Goal: Task Accomplishment & Management: Manage account settings

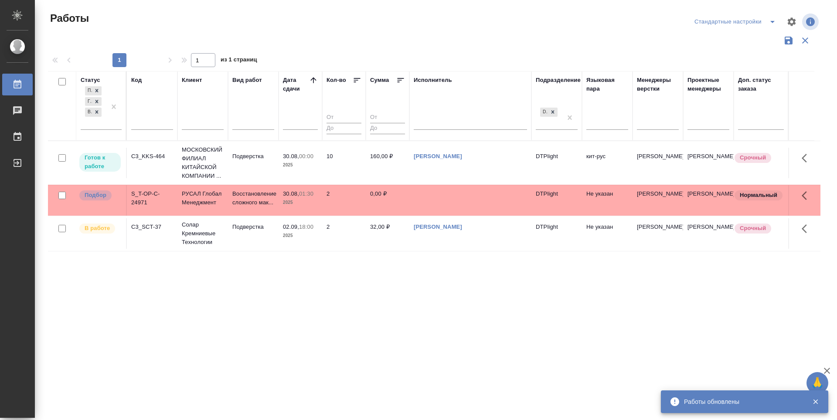
click at [106, 159] on p "Готов к работе" at bounding box center [100, 161] width 31 height 17
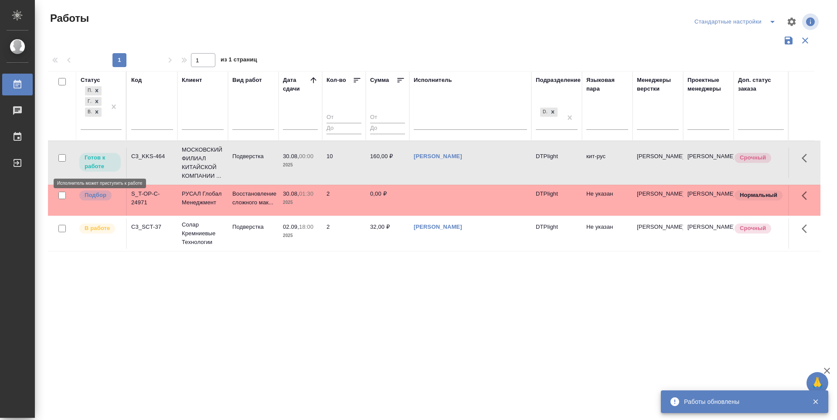
click at [106, 159] on p "Готов к работе" at bounding box center [100, 161] width 31 height 17
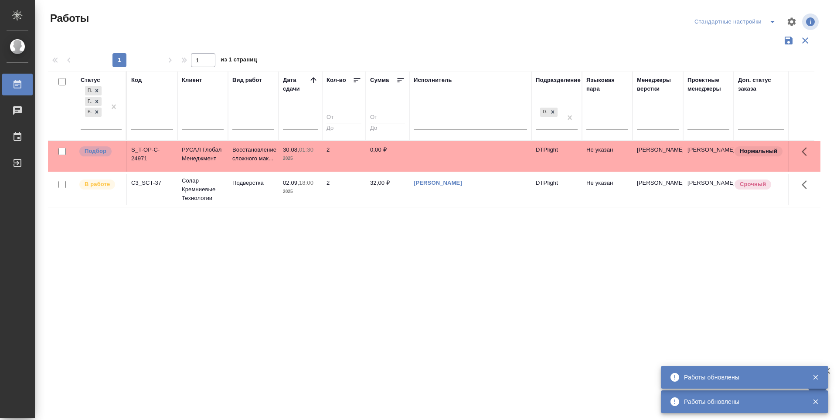
click at [327, 302] on div "Статус Подбор Готов к работе В работе Код Клиент Вид работ Дата сдачи Кол-во Су…" at bounding box center [434, 228] width 773 height 314
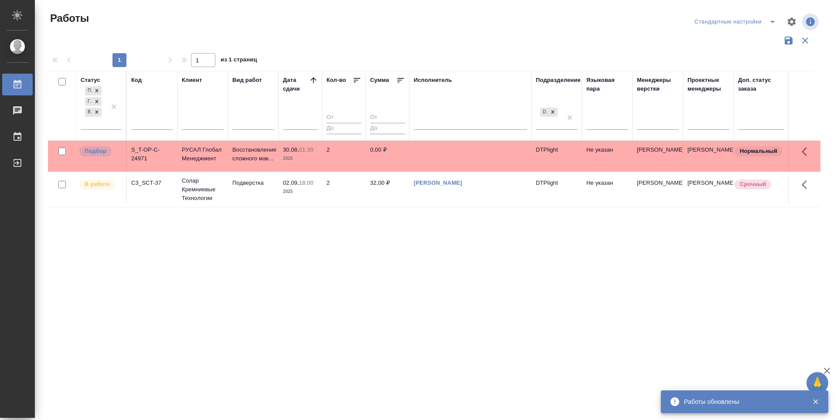
click at [488, 254] on div "Статус Подбор Готов к работе В работе Код Клиент Вид работ Дата сдачи Кол-во Су…" at bounding box center [434, 228] width 773 height 314
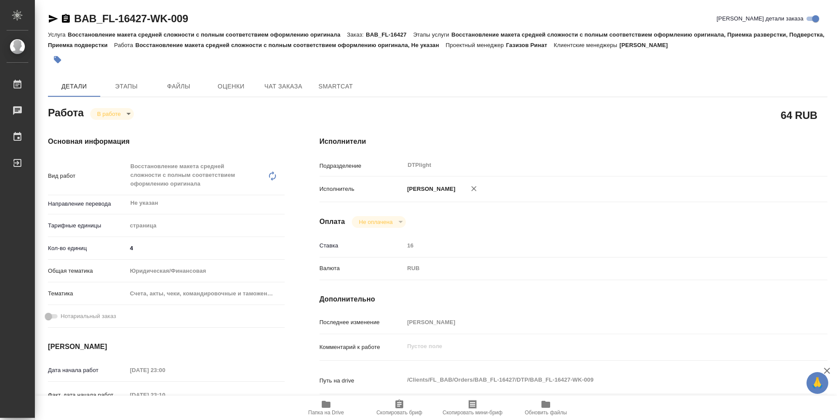
click at [333, 404] on span "Папка на Drive" at bounding box center [326, 407] width 63 height 17
click at [317, 412] on span "Папка на Drive" at bounding box center [326, 413] width 36 height 6
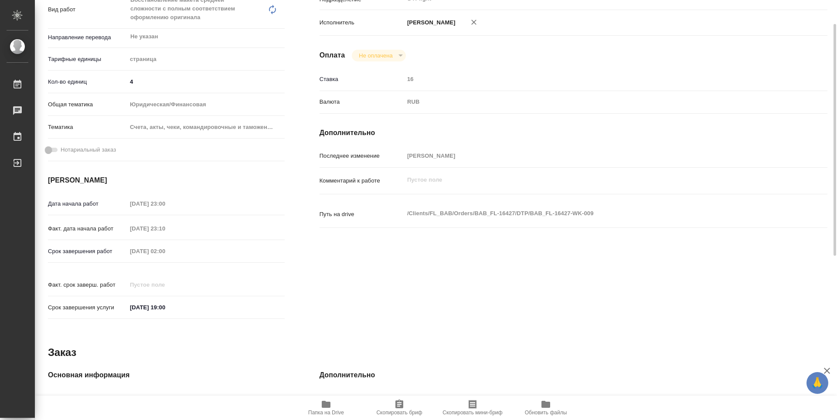
scroll to position [79, 0]
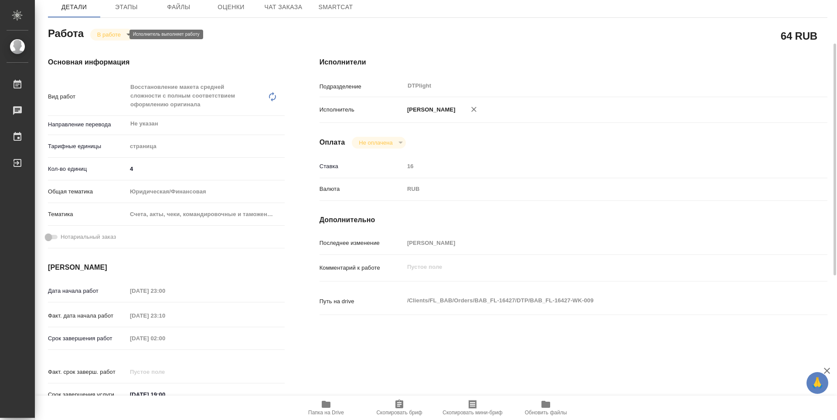
click at [118, 34] on body "🙏 .cls-1 fill:#fff; AWATERA Zubakova Viktoriya Работы 0 Чаты График Выйти BAB_F…" at bounding box center [418, 210] width 837 height 420
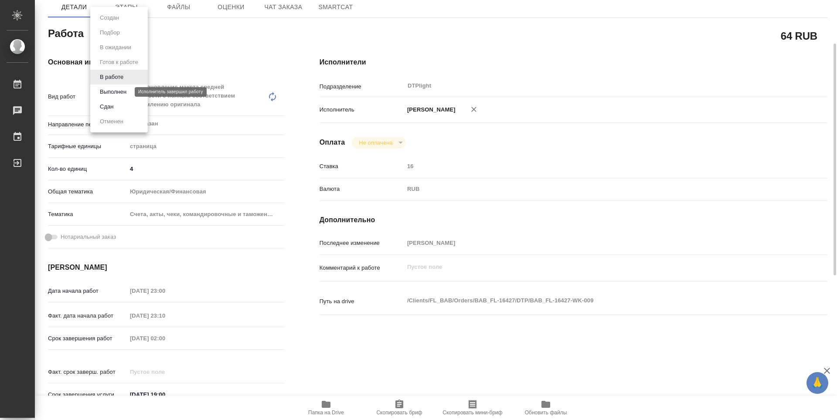
click at [116, 89] on button "Выполнен" at bounding box center [113, 92] width 32 height 10
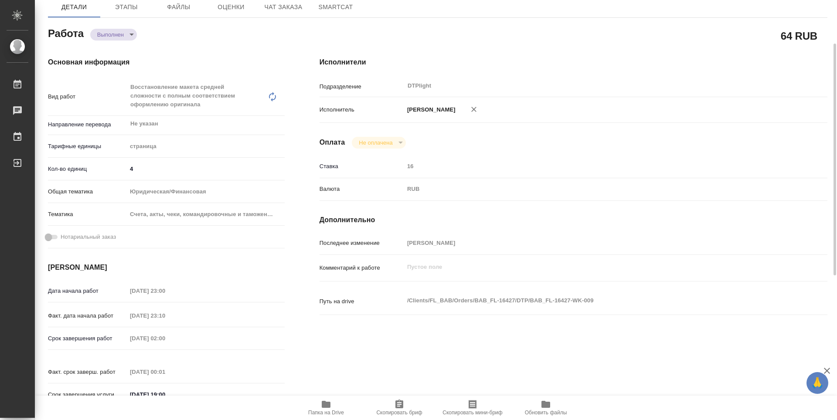
type textarea "x"
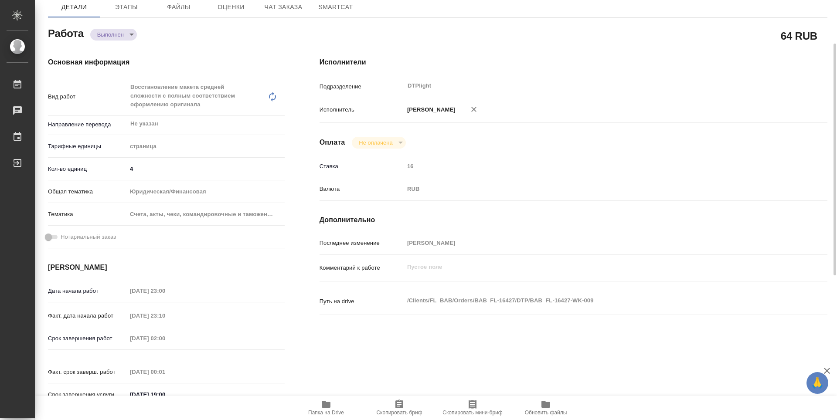
type textarea "x"
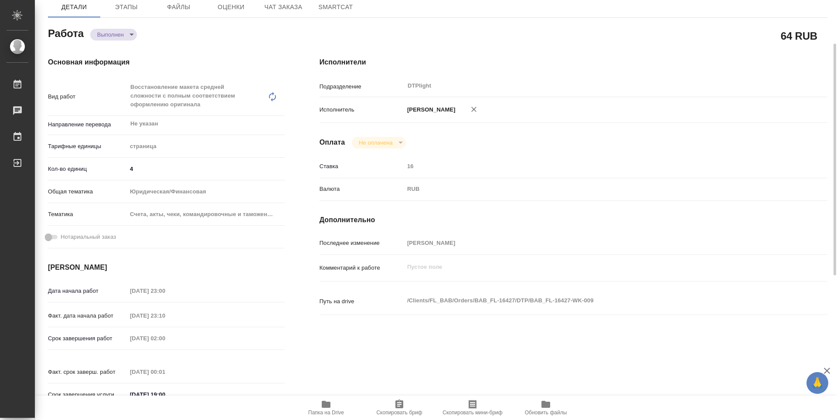
type textarea "x"
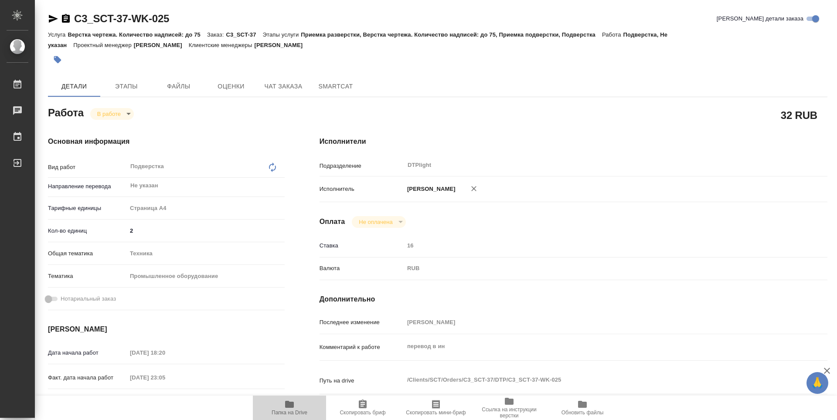
click at [290, 412] on span "Папка на Drive" at bounding box center [290, 413] width 36 height 6
click at [53, 20] on icon "button" at bounding box center [53, 19] width 9 height 8
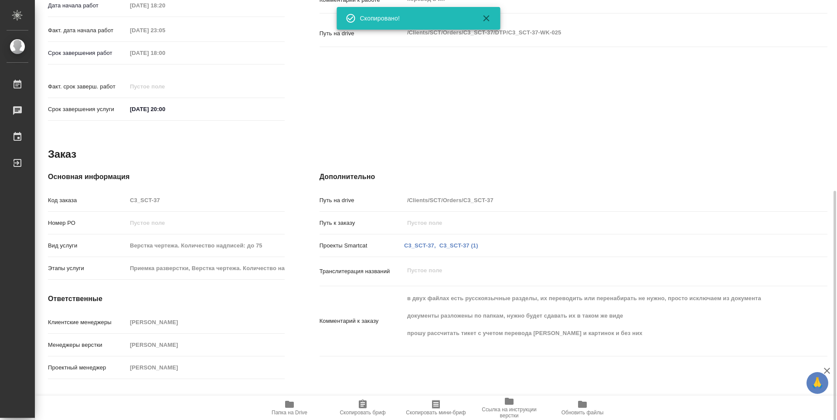
scroll to position [348, 0]
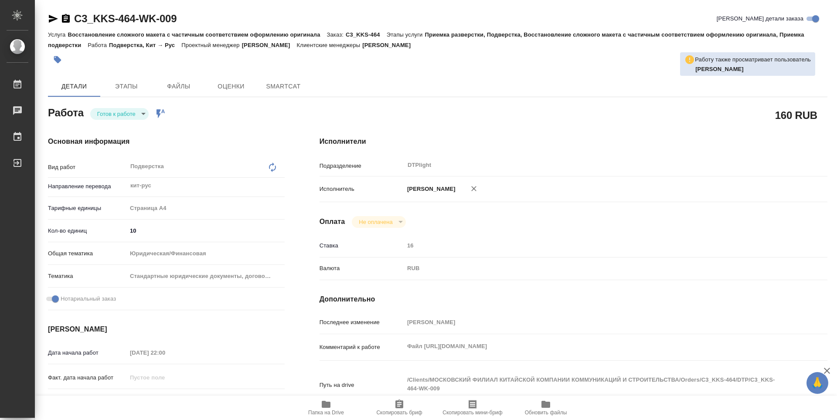
type textarea "x"
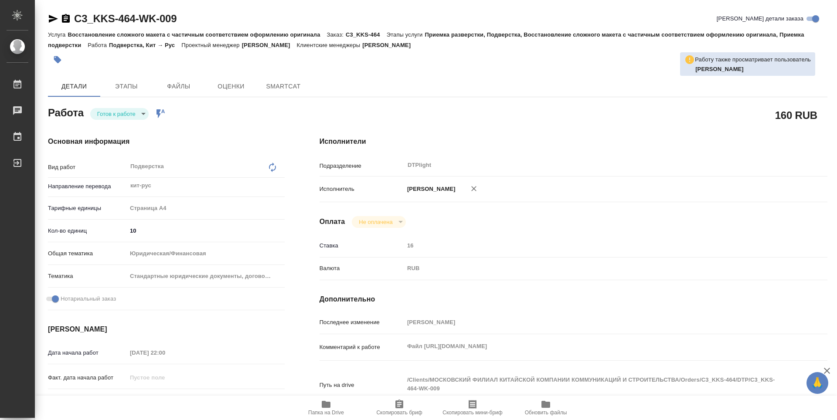
type textarea "x"
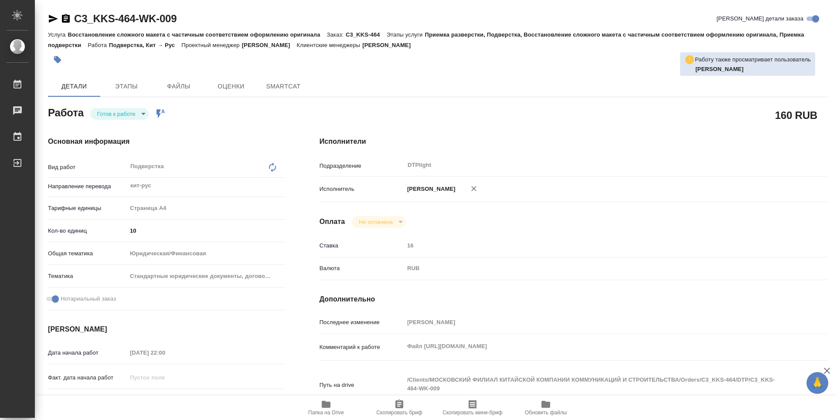
type textarea "x"
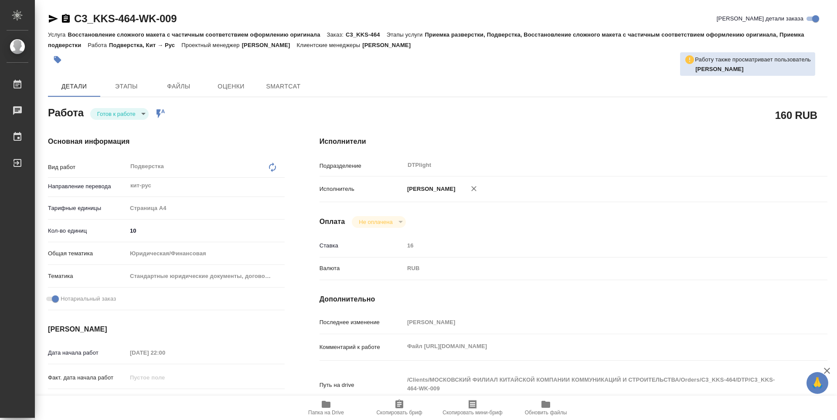
type textarea "x"
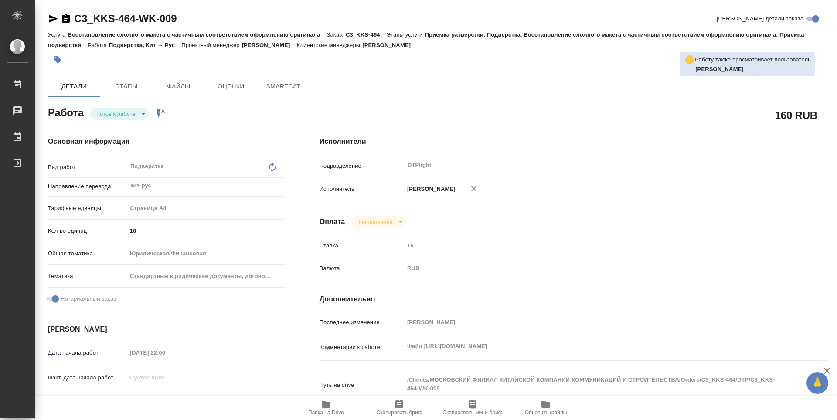
type textarea "x"
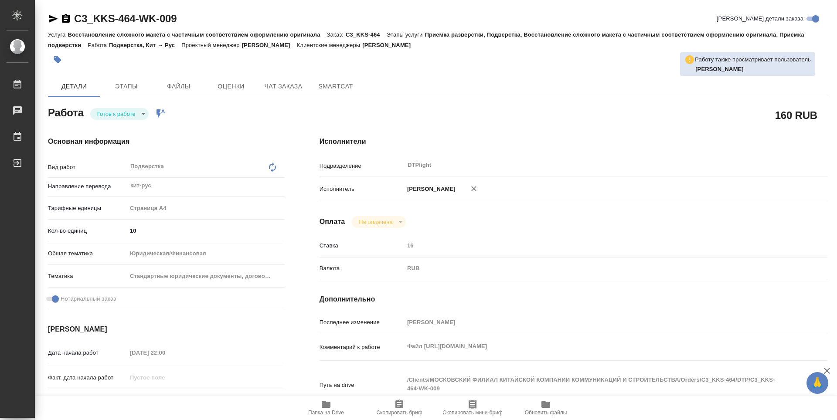
type textarea "x"
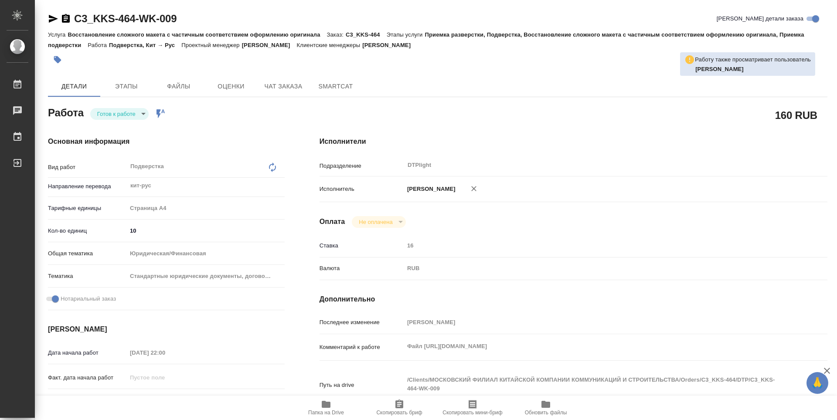
type textarea "x"
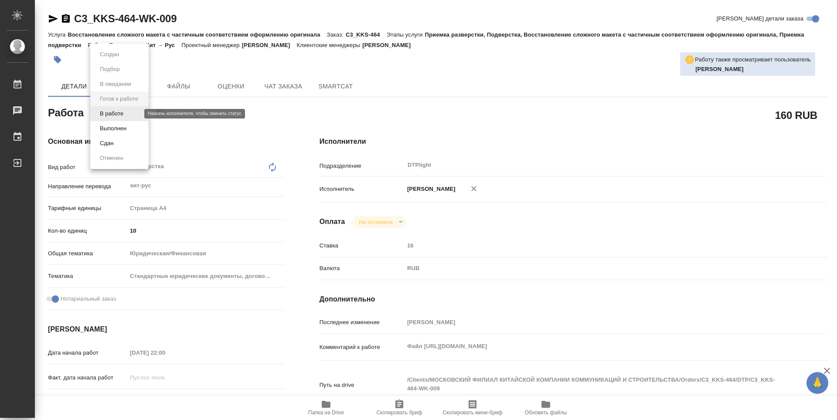
click at [125, 116] on body "🙏 .cls-1 fill:#fff; AWATERA Zubakova Viktoriya Работы 0 Чаты График Выйти C3_KK…" at bounding box center [418, 210] width 837 height 420
click at [118, 115] on button "В работе" at bounding box center [111, 114] width 29 height 10
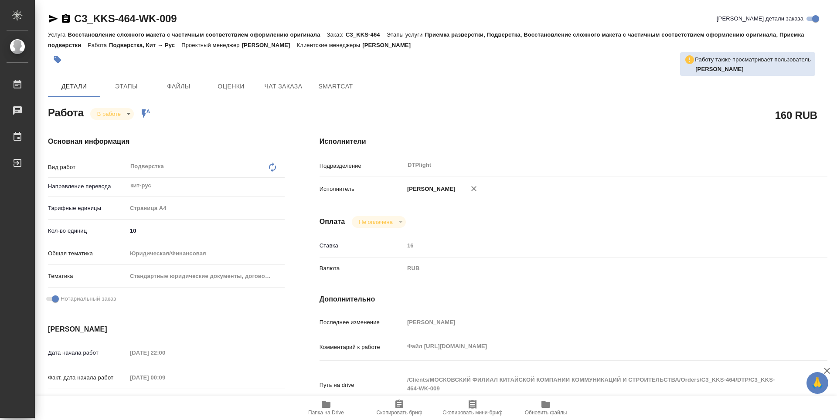
type textarea "x"
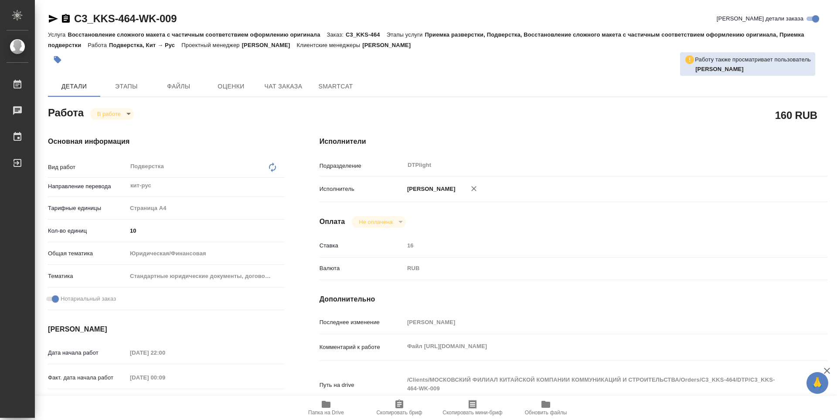
type textarea "x"
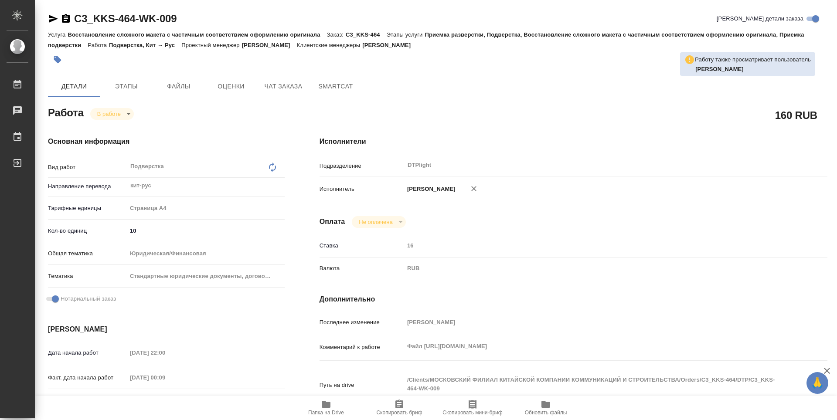
type textarea "x"
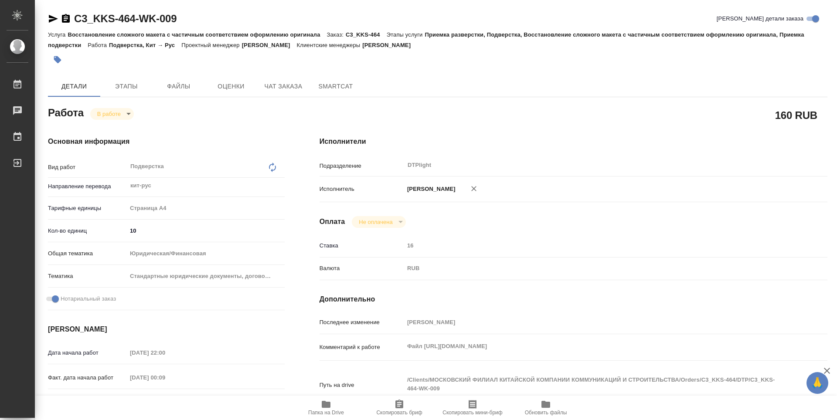
click at [335, 403] on span "Папка на Drive" at bounding box center [326, 407] width 63 height 17
type textarea "x"
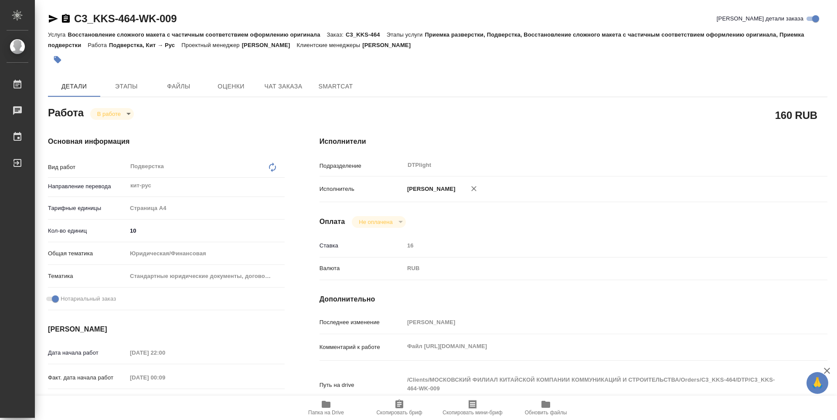
type textarea "x"
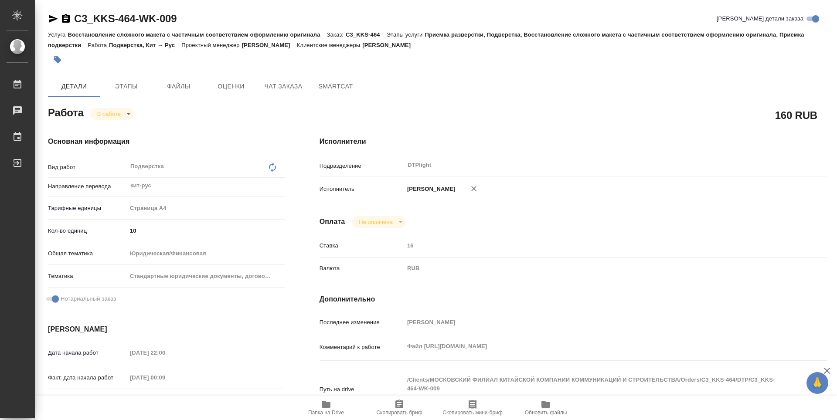
type textarea "x"
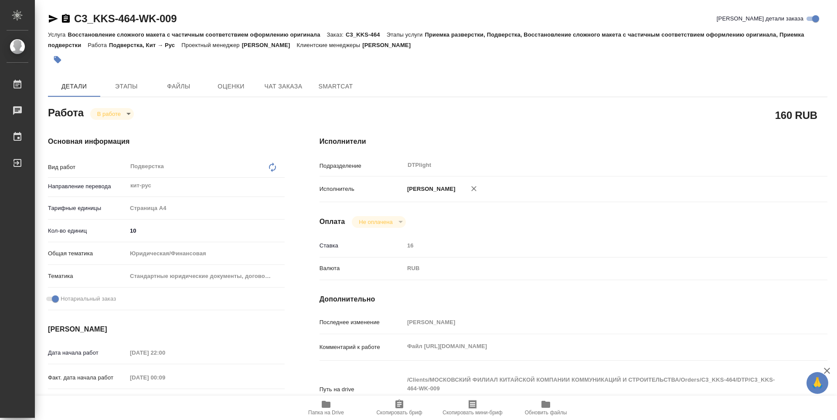
type textarea "x"
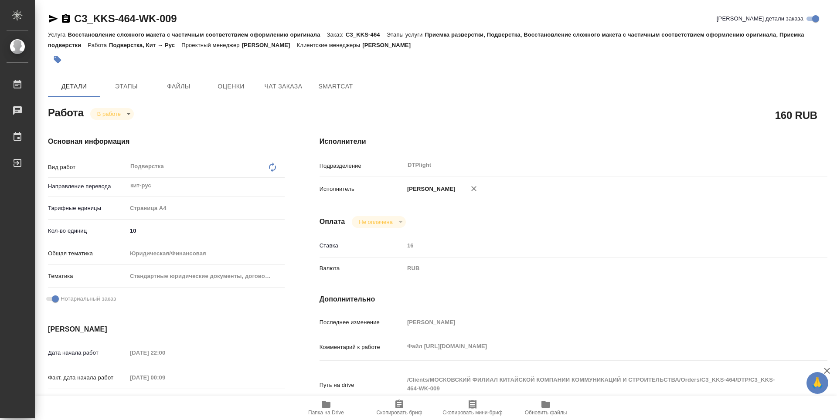
type textarea "x"
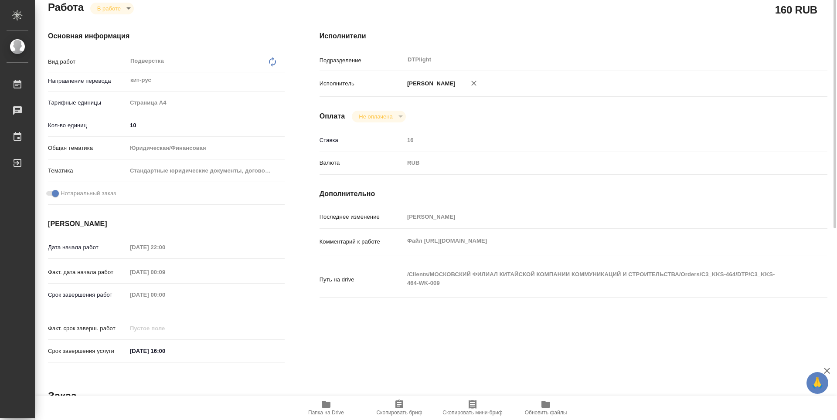
scroll to position [62, 0]
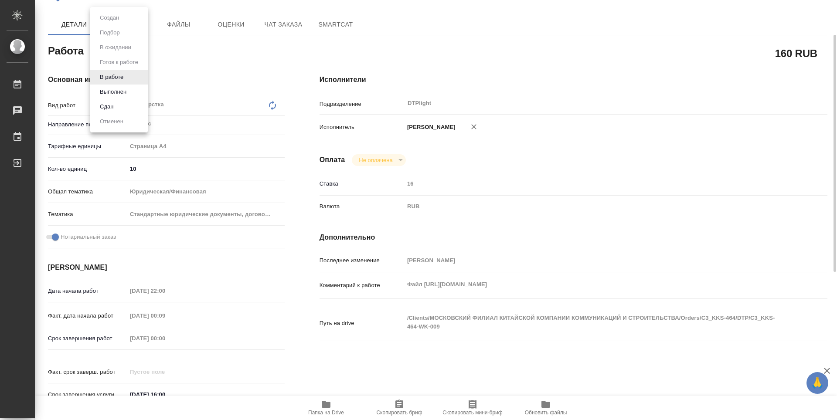
click at [117, 52] on body "🙏 .cls-1 fill:#fff; AWATERA Zubakova Viktoriya Работы 0 Чаты График Выйти C3_KK…" at bounding box center [418, 210] width 837 height 420
click at [123, 91] on button "Выполнен" at bounding box center [113, 92] width 32 height 10
type textarea "x"
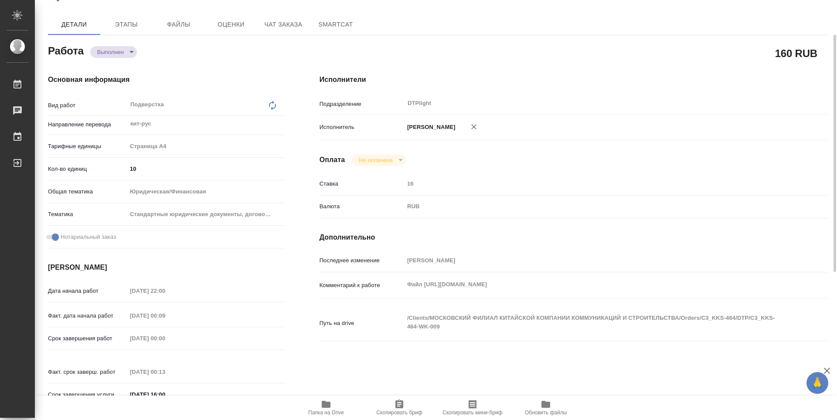
type textarea "x"
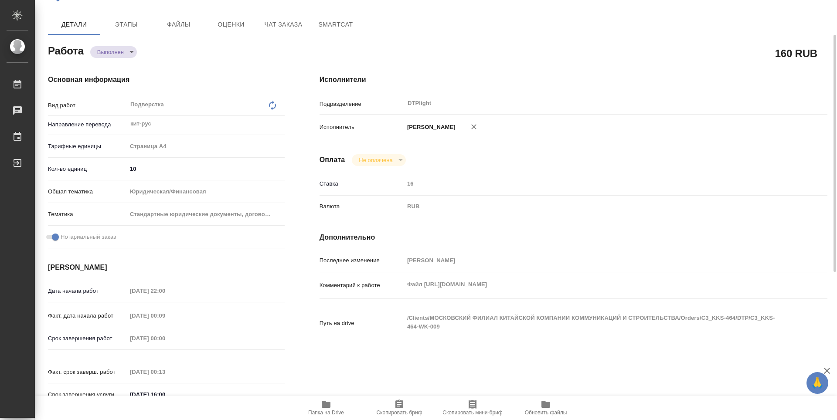
type textarea "x"
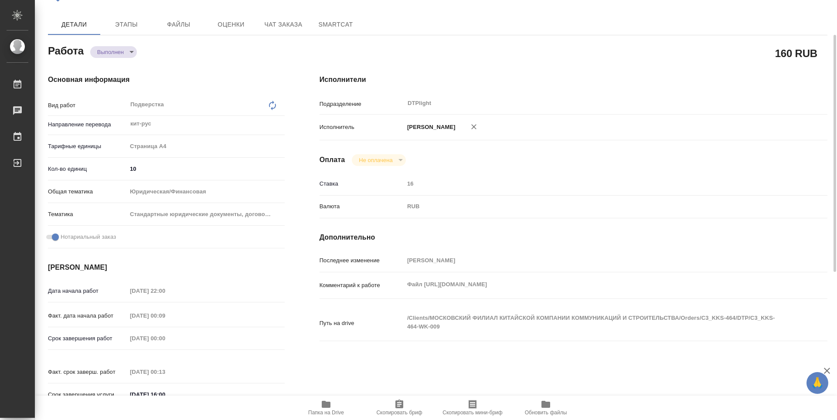
type textarea "x"
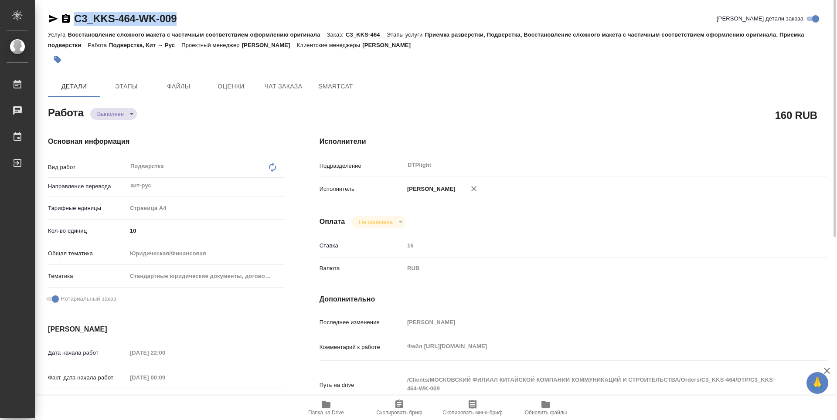
drag, startPoint x: 188, startPoint y: 19, endPoint x: 76, endPoint y: 19, distance: 112.0
click at [76, 19] on div "C3_KKS-464-WK-009 Кратко детали заказа" at bounding box center [437, 19] width 779 height 14
copy link "C3_KKS-464-WK-009"
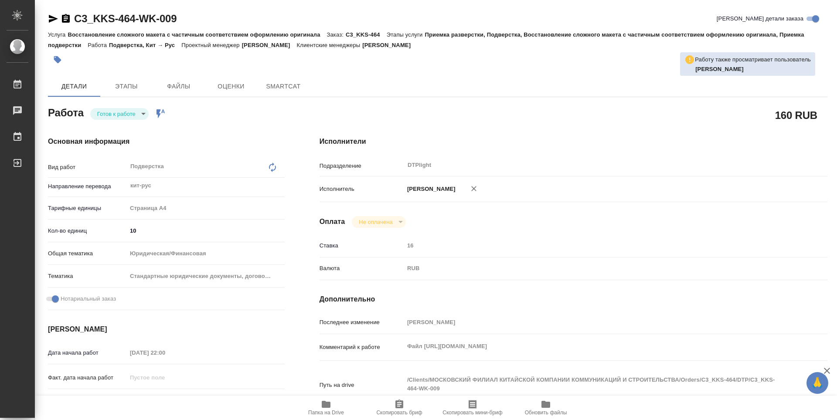
type textarea "x"
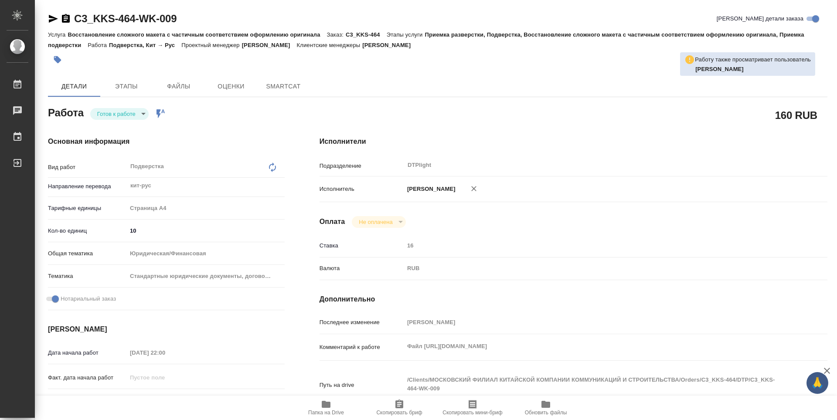
type textarea "x"
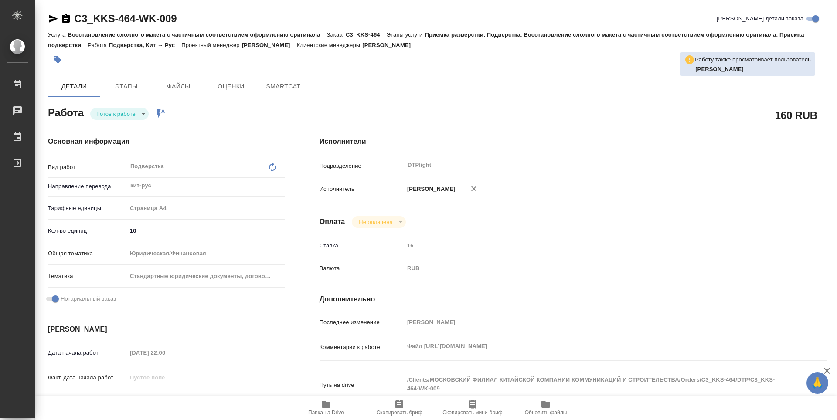
type textarea "x"
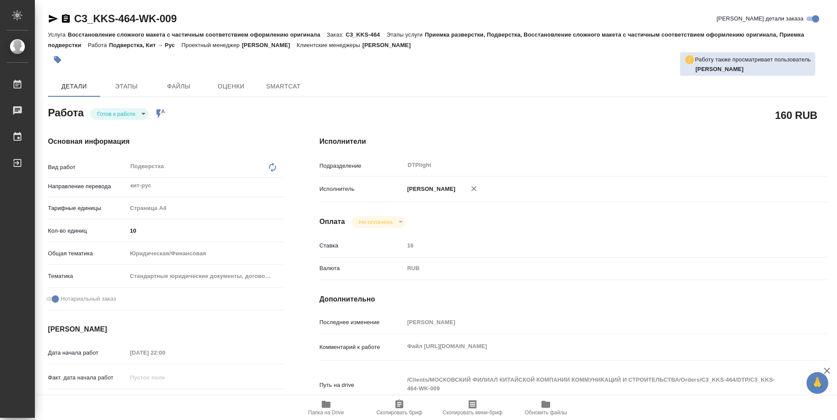
type textarea "x"
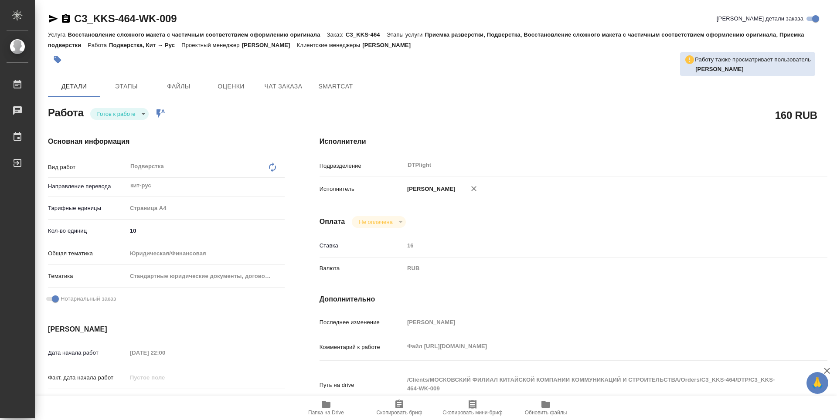
type textarea "x"
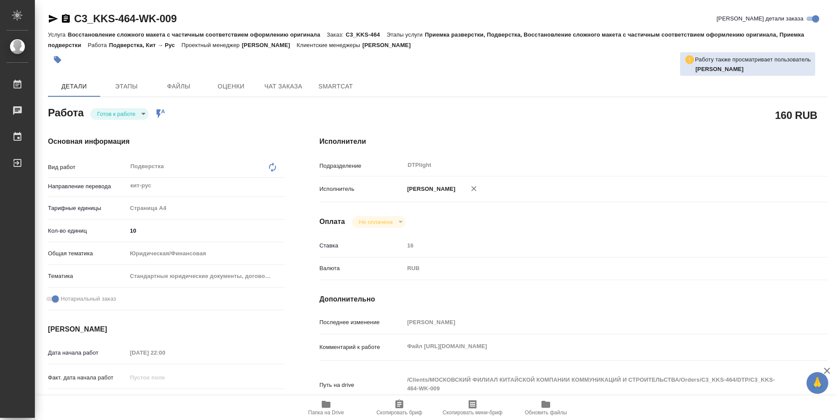
type textarea "x"
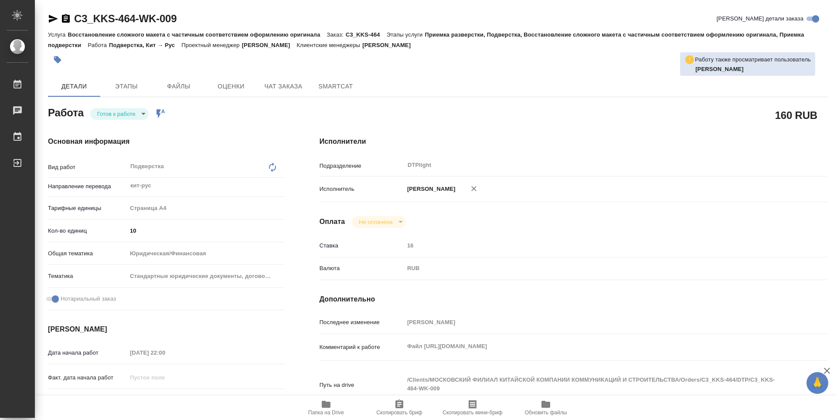
type textarea "x"
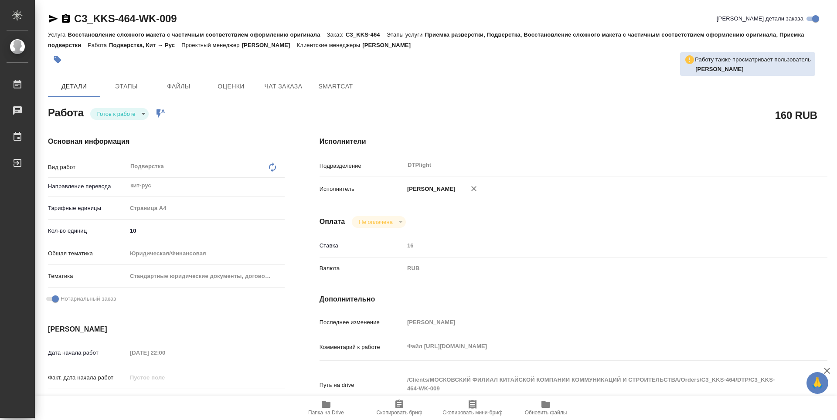
scroll to position [44, 0]
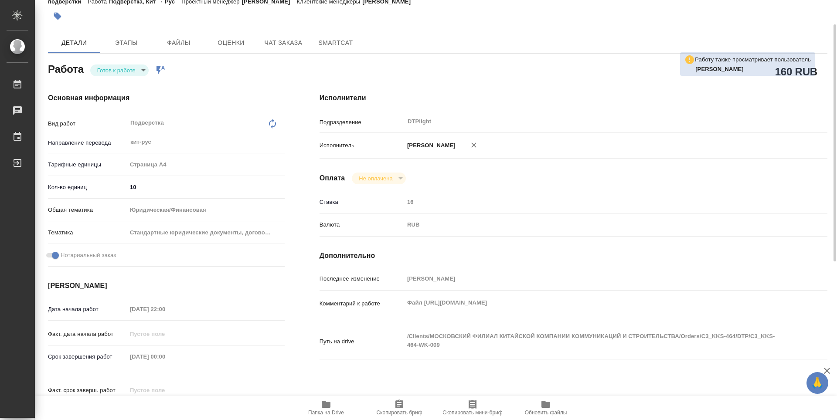
type textarea "x"
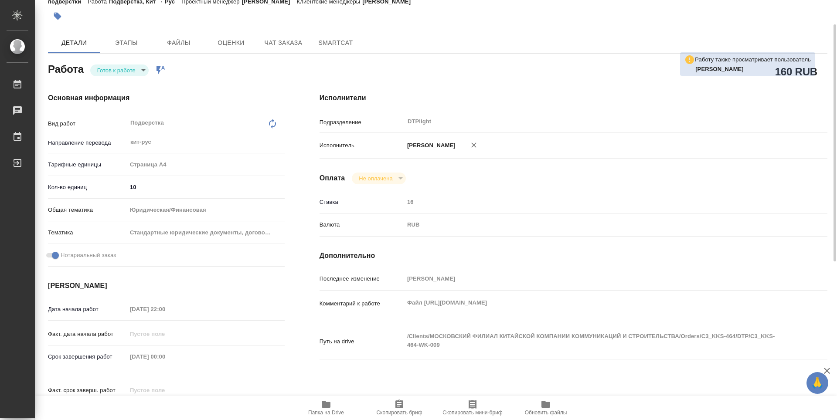
click at [320, 400] on span "Папка на Drive" at bounding box center [326, 407] width 63 height 17
click at [332, 405] on span "Папка на Drive" at bounding box center [326, 407] width 63 height 17
click at [127, 65] on body "🙏 .cls-1 fill:#fff; AWATERA Zubakova Viktoriya Работы 0 Чаты График Выйти C3_KK…" at bounding box center [418, 210] width 837 height 420
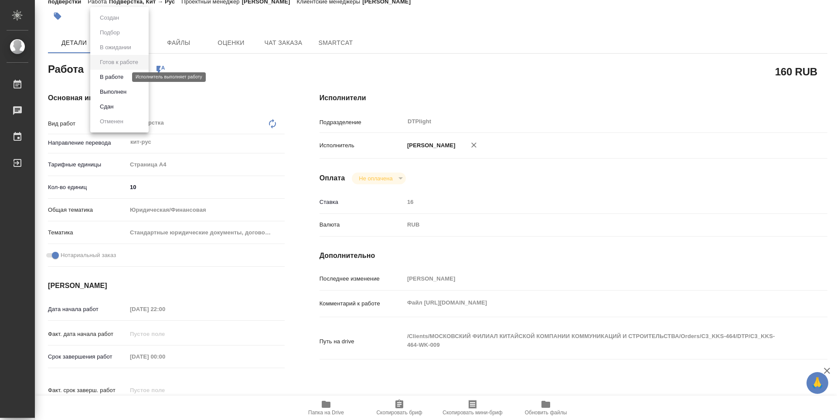
click at [120, 78] on button "В работе" at bounding box center [111, 77] width 29 height 10
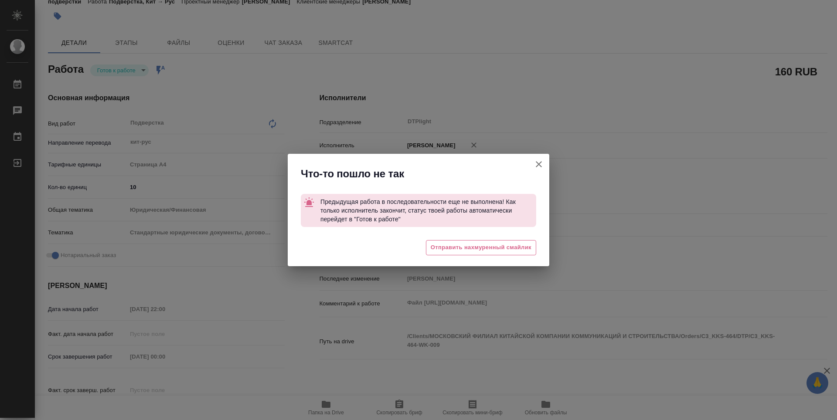
type textarea "x"
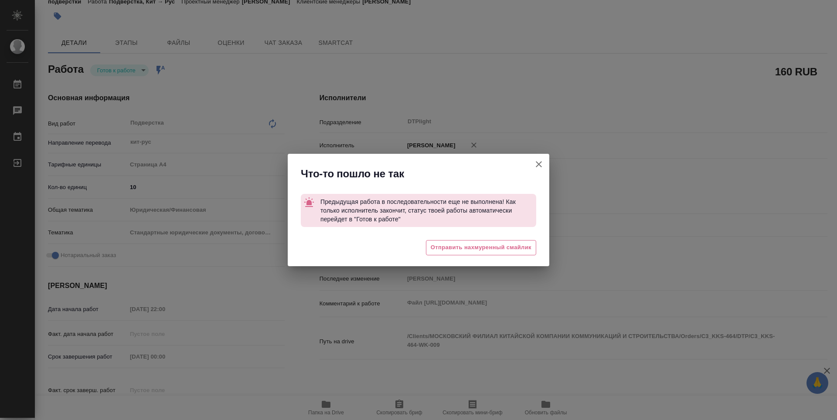
type textarea "x"
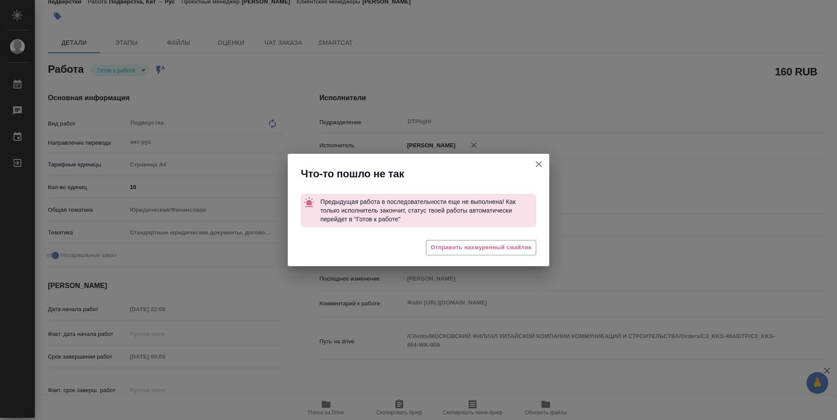
type textarea "x"
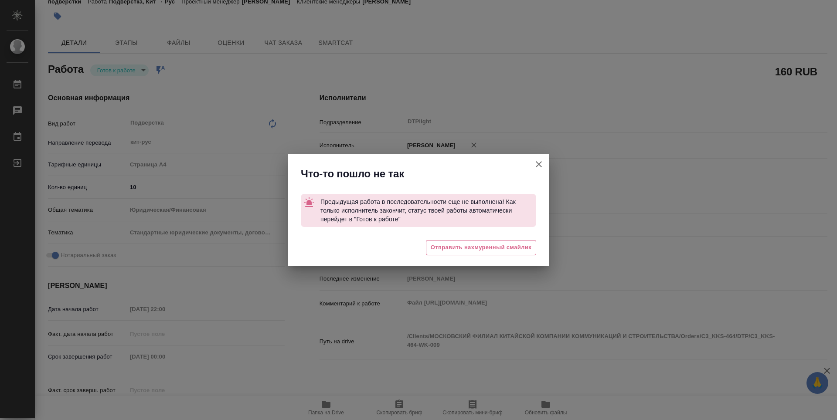
drag, startPoint x: 482, startPoint y: 177, endPoint x: 454, endPoint y: 175, distance: 28.0
click at [482, 177] on div "Что-то пошло не так" at bounding box center [425, 174] width 248 height 14
click at [540, 165] on icon "button" at bounding box center [539, 164] width 10 height 10
type textarea "x"
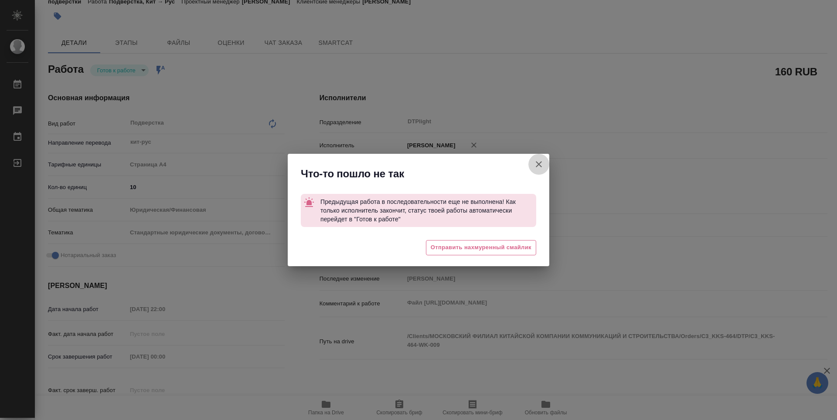
type textarea "x"
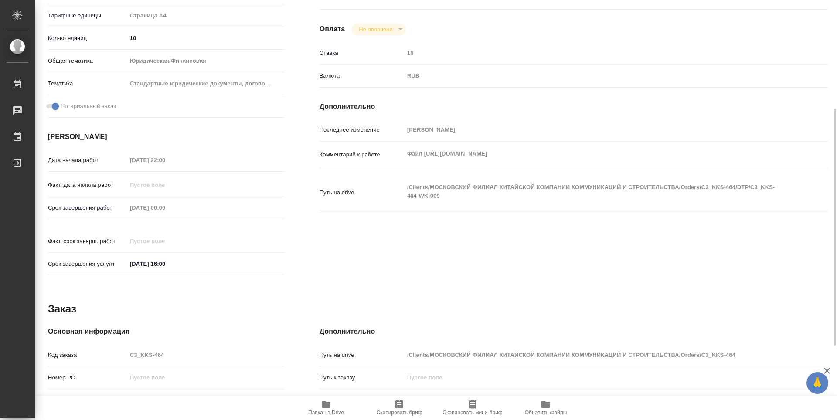
scroll to position [149, 0]
